Goal: Task Accomplishment & Management: Manage account settings

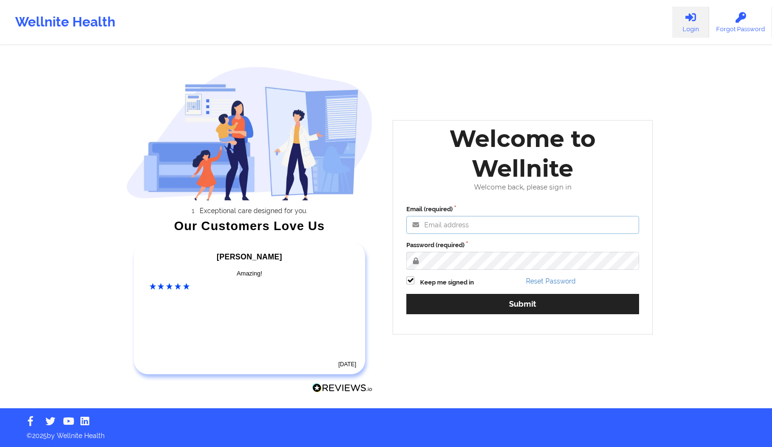
click at [479, 229] on input "Email (required)" at bounding box center [522, 225] width 233 height 18
type input "carritacounseling@gmail.com"
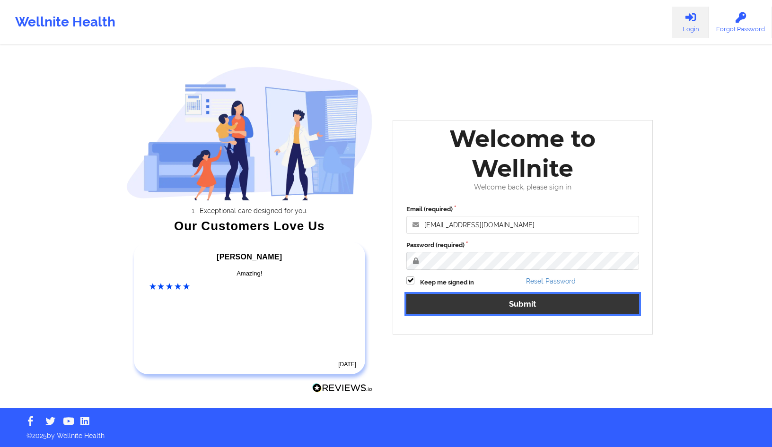
click at [483, 296] on button "Submit" at bounding box center [522, 304] width 233 height 20
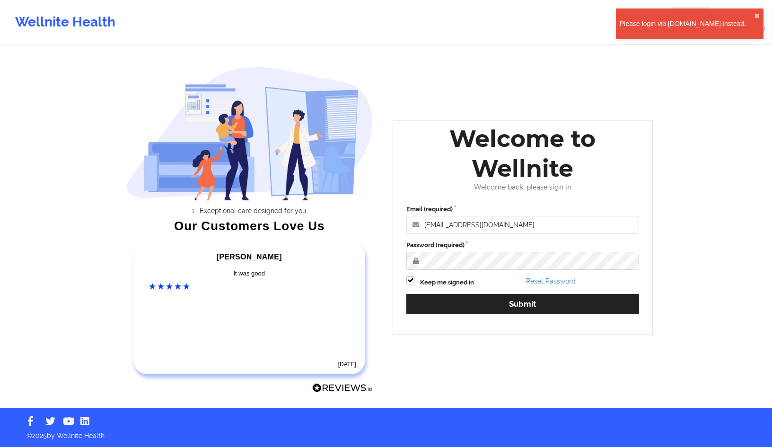
click at [679, 24] on div "Please login via www.wellnite.co instead." at bounding box center [686, 23] width 134 height 9
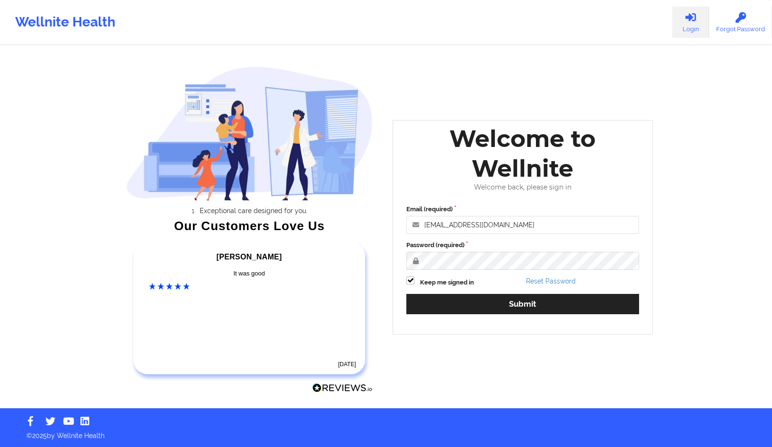
click at [569, 359] on div "Exceptional care designed for you. Our Customers Love Us Alexandra C Amazing! 6…" at bounding box center [386, 204] width 546 height 409
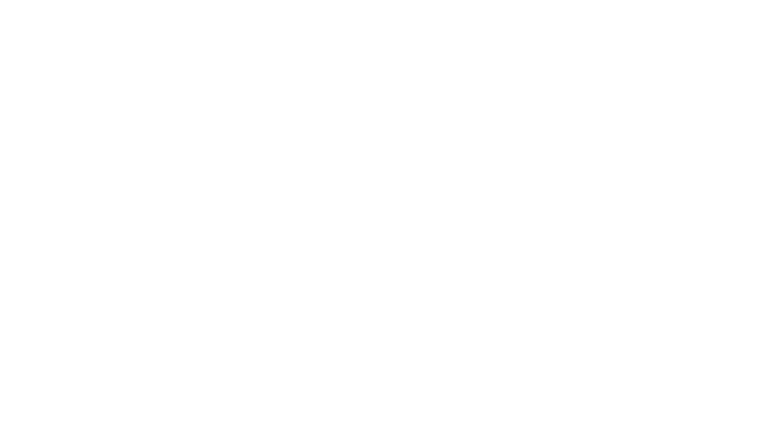
click at [351, 111] on body at bounding box center [386, 223] width 772 height 447
